Goal: Go to known website: Access a specific website the user already knows

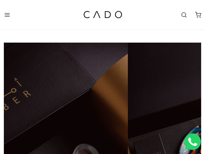
scroll to position [0, 392]
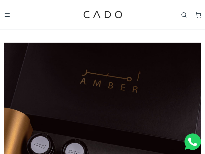
scroll to position [0, 197]
